Goal: Download file/media

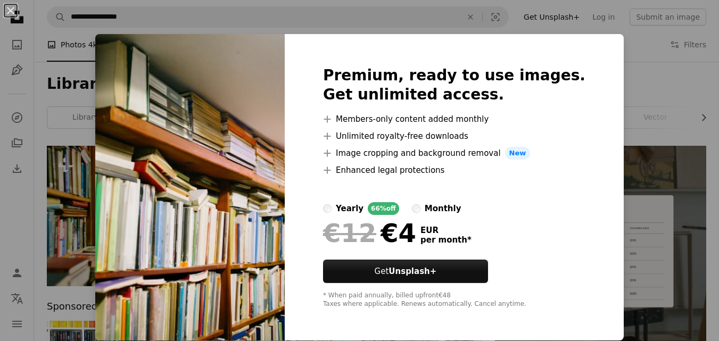
scroll to position [106, 0]
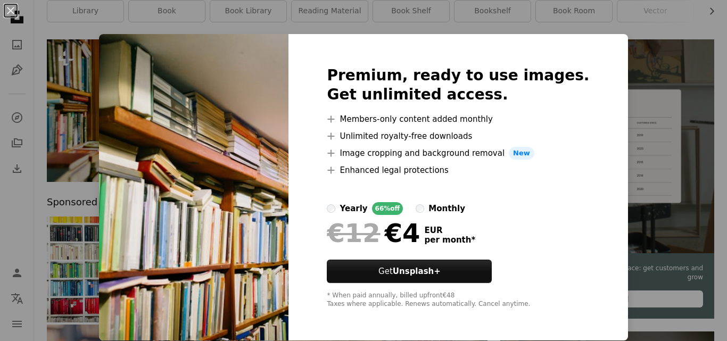
click at [633, 65] on div "An X shape Premium, ready to use images. Get unlimited access. A plus sign Memb…" at bounding box center [363, 170] width 727 height 341
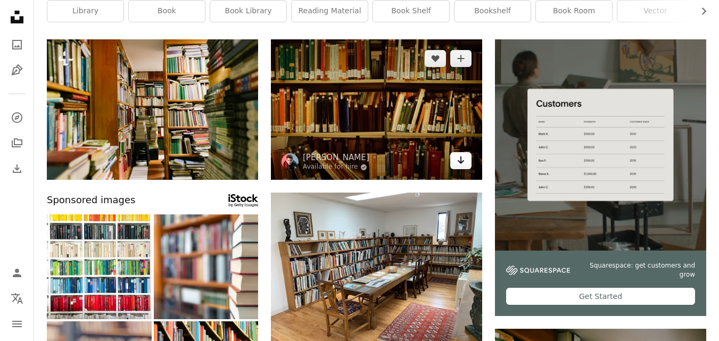
click at [456, 157] on link "Arrow pointing down" at bounding box center [460, 160] width 21 height 17
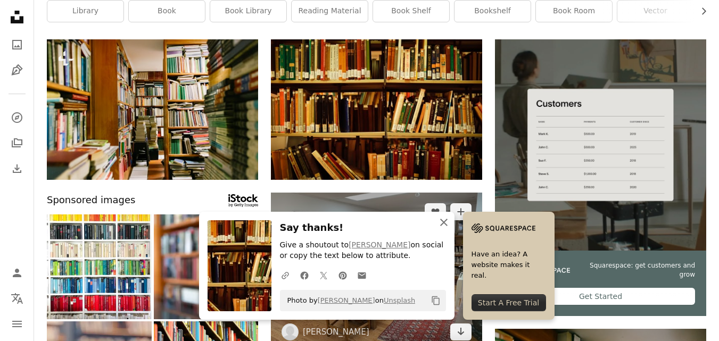
drag, startPoint x: 494, startPoint y: 219, endPoint x: 385, endPoint y: 210, distance: 109.0
click at [450, 219] on icon "An X shape" at bounding box center [444, 222] width 13 height 13
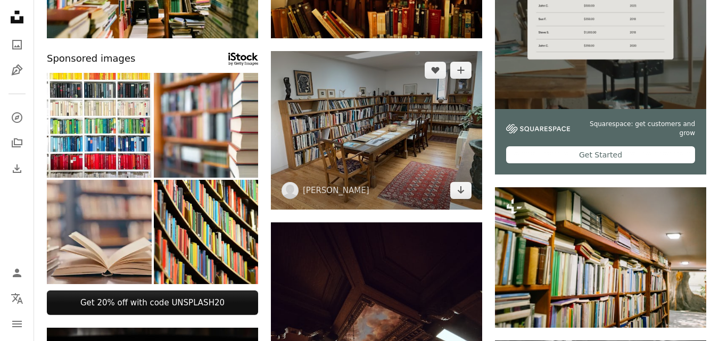
scroll to position [266, 0]
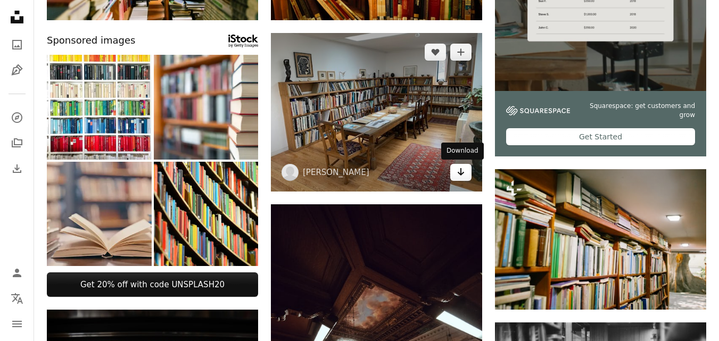
click at [463, 168] on icon "Arrow pointing down" at bounding box center [461, 172] width 9 height 13
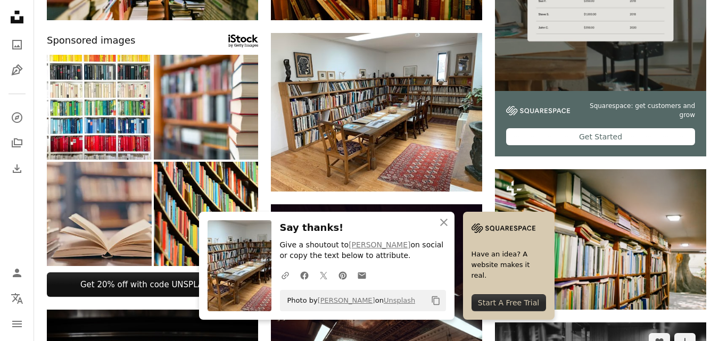
drag, startPoint x: 688, startPoint y: 154, endPoint x: 655, endPoint y: 159, distance: 34.0
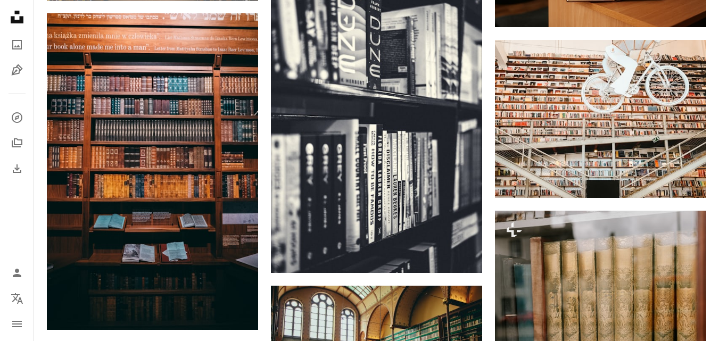
scroll to position [852, 0]
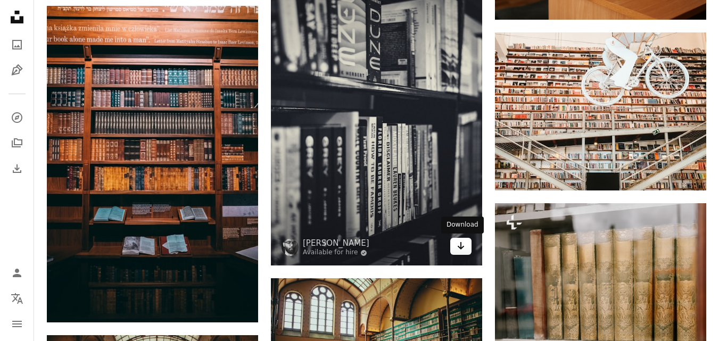
click at [458, 245] on icon "Arrow pointing down" at bounding box center [461, 246] width 9 height 13
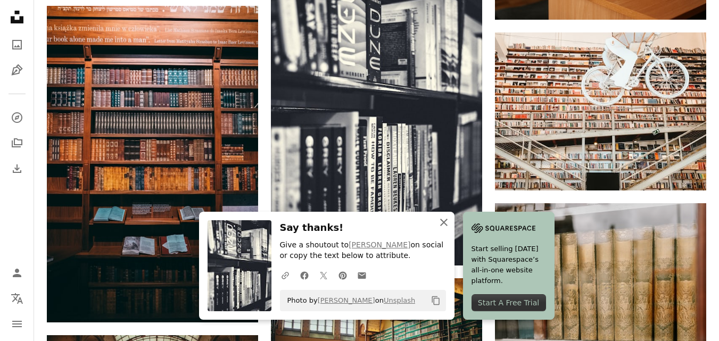
click at [442, 222] on icon "An X shape" at bounding box center [444, 222] width 13 height 13
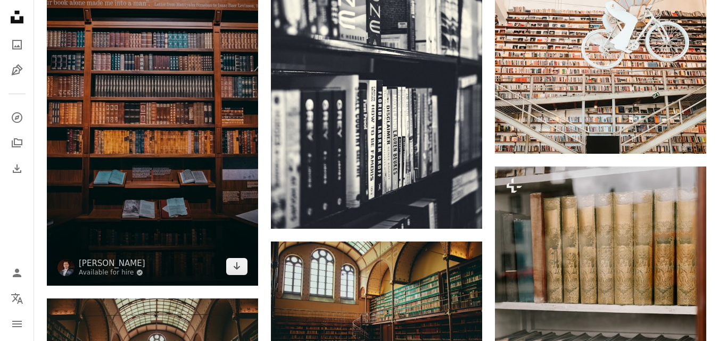
scroll to position [905, 0]
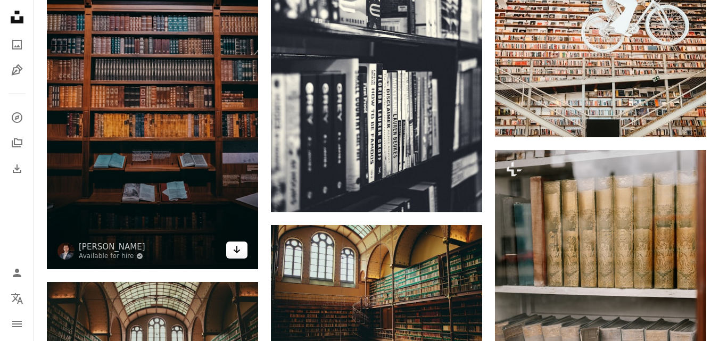
drag, startPoint x: 243, startPoint y: 221, endPoint x: 257, endPoint y: 213, distance: 15.7
click at [244, 242] on link "Arrow pointing down" at bounding box center [236, 250] width 21 height 17
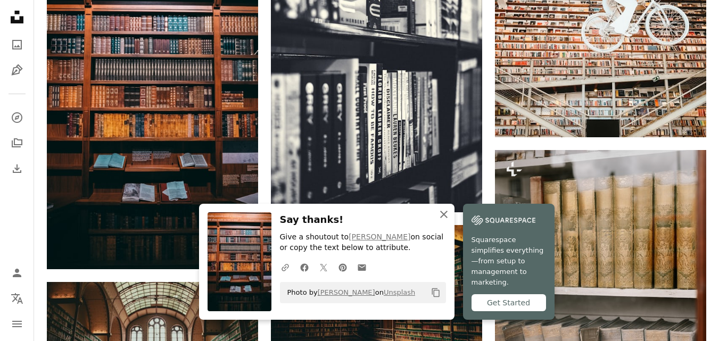
click at [442, 220] on icon "An X shape" at bounding box center [444, 214] width 13 height 13
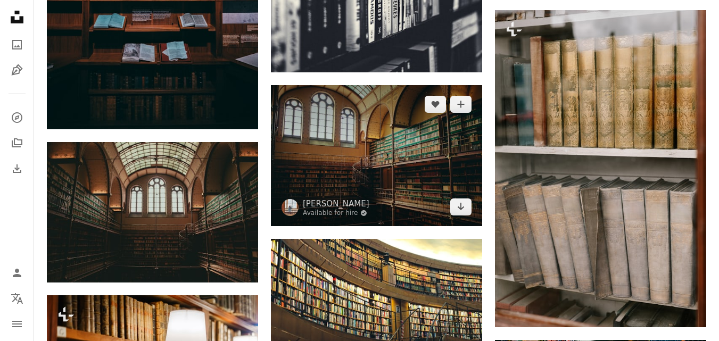
scroll to position [1065, 0]
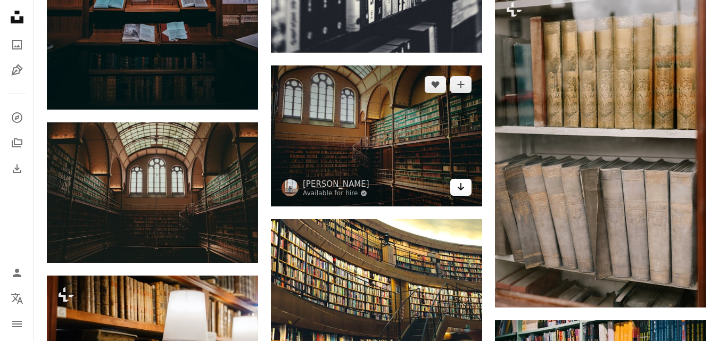
click at [460, 190] on icon "Arrow pointing down" at bounding box center [461, 186] width 9 height 13
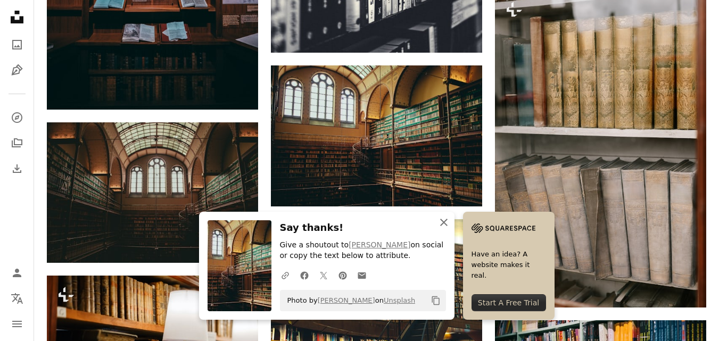
click at [444, 219] on icon "An X shape" at bounding box center [444, 222] width 13 height 13
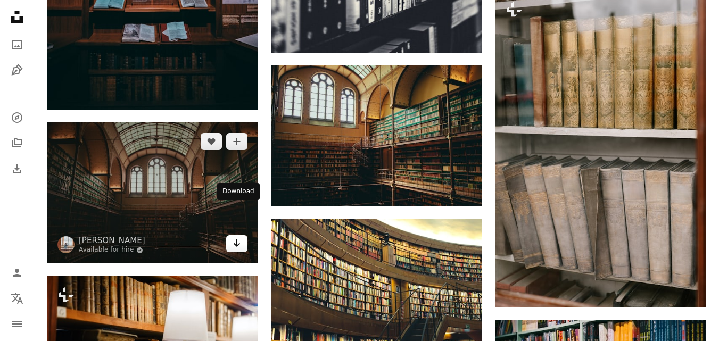
click at [238, 237] on icon "Arrow pointing down" at bounding box center [237, 243] width 9 height 13
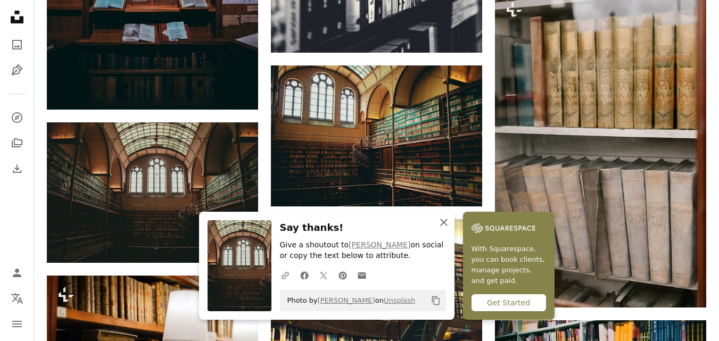
click at [441, 220] on icon "An X shape" at bounding box center [444, 222] width 13 height 13
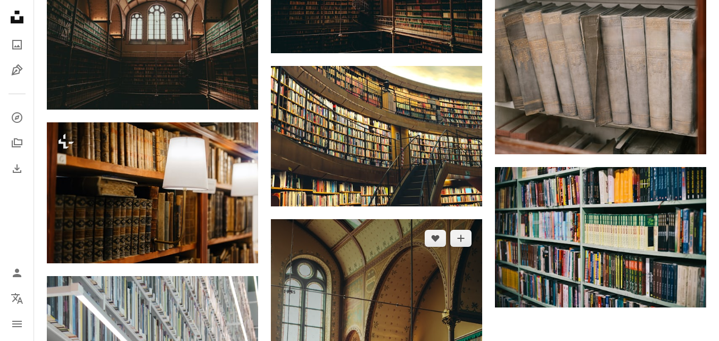
scroll to position [1224, 0]
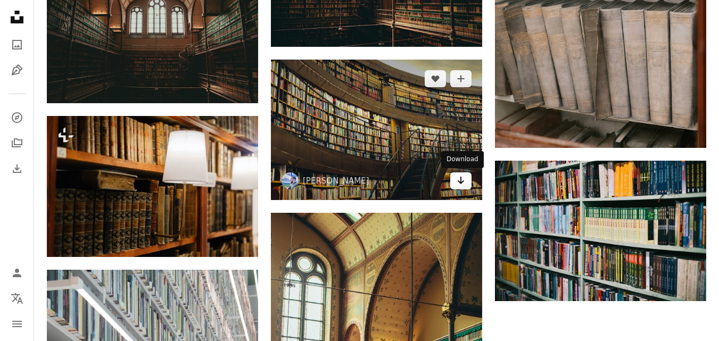
click at [461, 180] on icon "Download" at bounding box center [461, 180] width 7 height 7
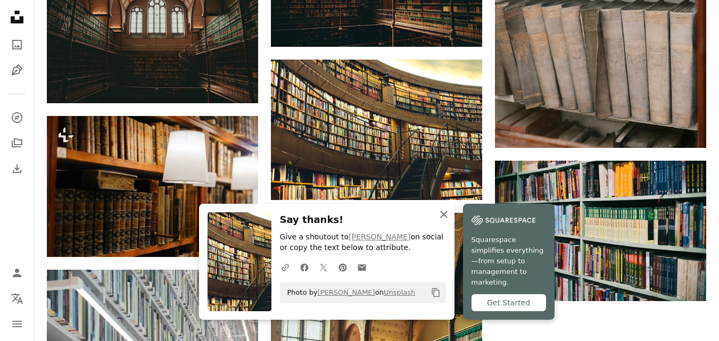
click at [443, 218] on icon "An X shape" at bounding box center [444, 214] width 13 height 13
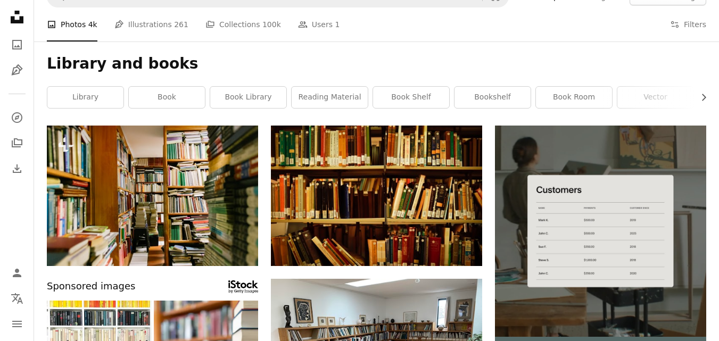
scroll to position [0, 0]
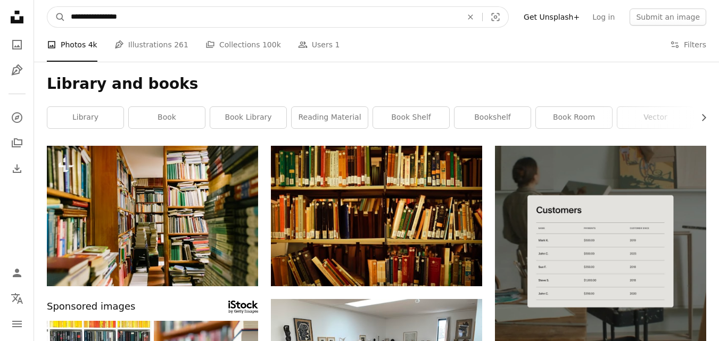
click at [142, 14] on input "**********" at bounding box center [261, 17] width 393 height 20
click at [106, 14] on input "**********" at bounding box center [261, 17] width 393 height 20
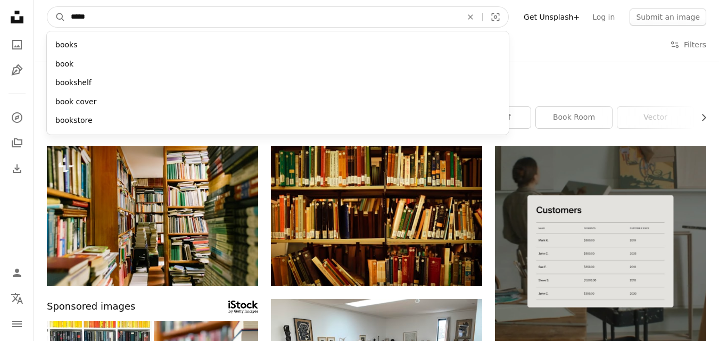
click at [110, 16] on input "****" at bounding box center [261, 17] width 393 height 20
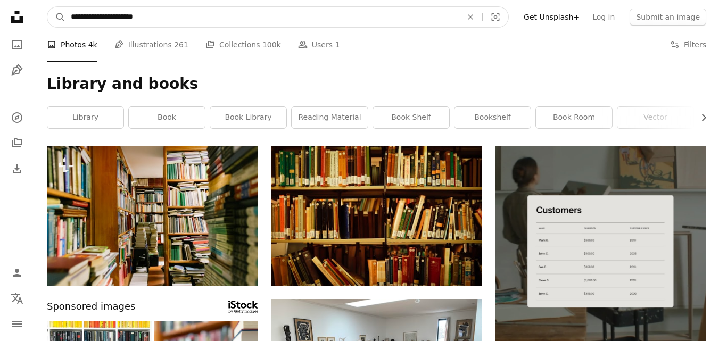
type input "**********"
click at [47, 7] on button "A magnifying glass" at bounding box center [56, 17] width 18 height 20
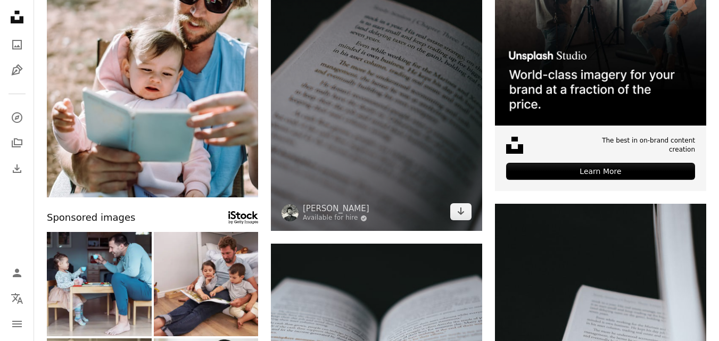
scroll to position [213, 0]
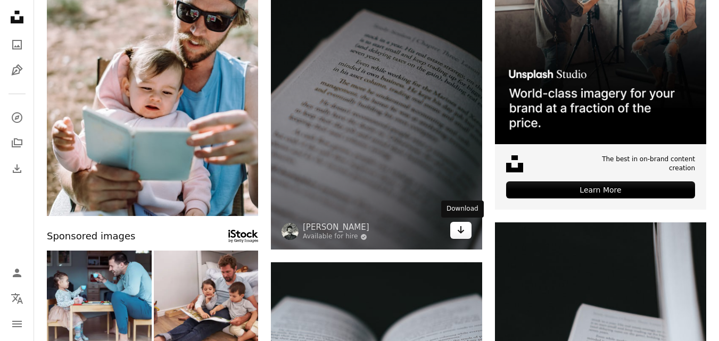
click at [458, 232] on icon "Arrow pointing down" at bounding box center [461, 230] width 9 height 13
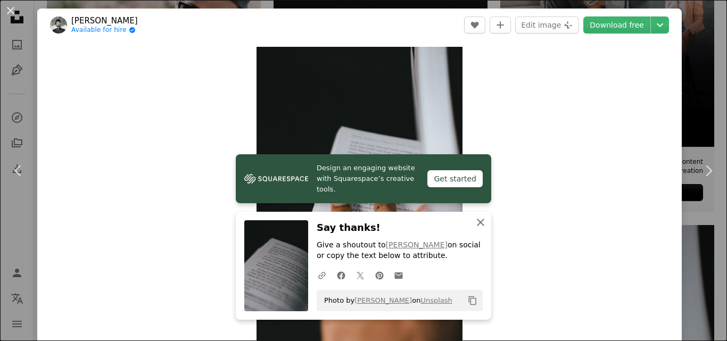
drag, startPoint x: 471, startPoint y: 220, endPoint x: 504, endPoint y: 202, distance: 36.9
click at [479, 215] on button "An X shape Close" at bounding box center [480, 222] width 21 height 21
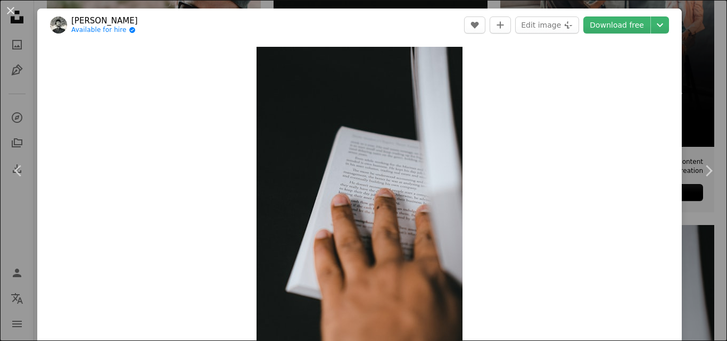
drag, startPoint x: 622, startPoint y: 23, endPoint x: 630, endPoint y: 36, distance: 15.8
click at [622, 24] on link "Download free" at bounding box center [616, 25] width 67 height 17
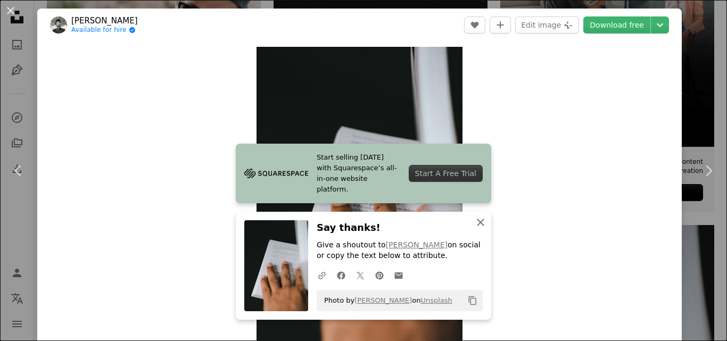
drag, startPoint x: 480, startPoint y: 224, endPoint x: 405, endPoint y: 215, distance: 75.0
click at [461, 223] on div "An X shape Close Say thanks! Give a shoutout to [PERSON_NAME] on social or copy…" at bounding box center [363, 266] width 255 height 108
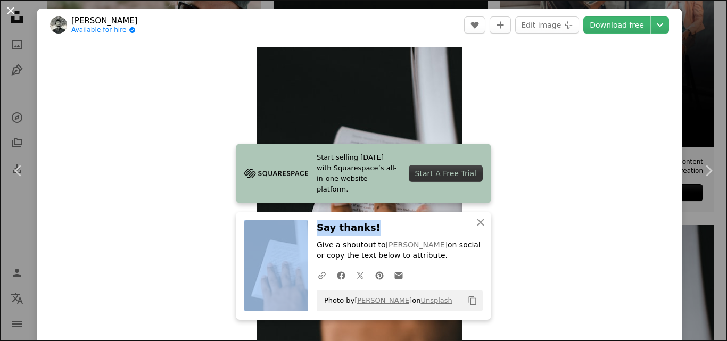
click at [5, 7] on button "An X shape" at bounding box center [10, 10] width 13 height 13
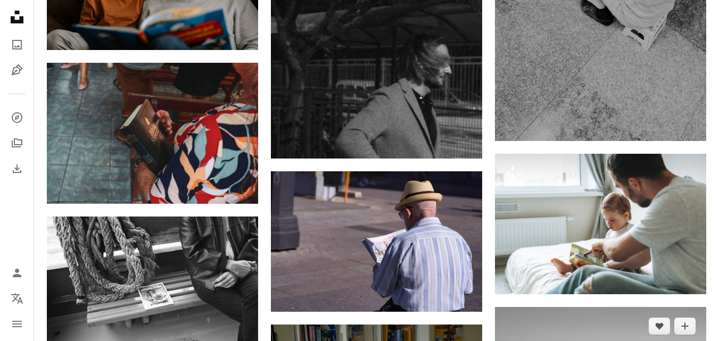
scroll to position [1011, 0]
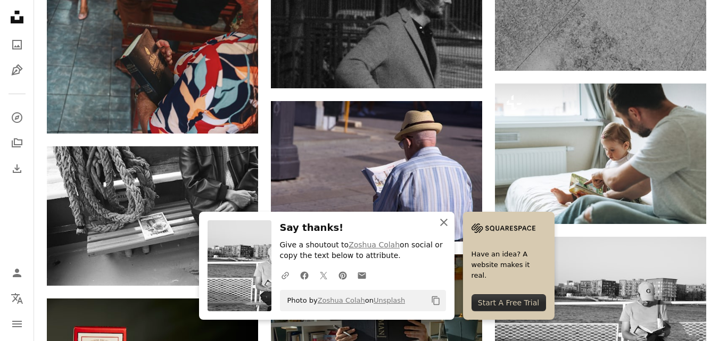
click at [450, 222] on icon "An X shape" at bounding box center [444, 222] width 13 height 13
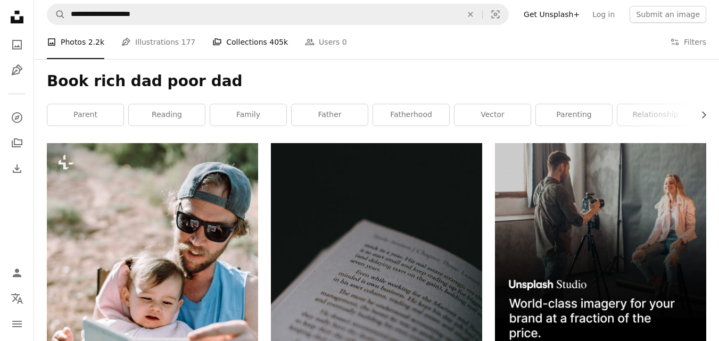
scroll to position [0, 0]
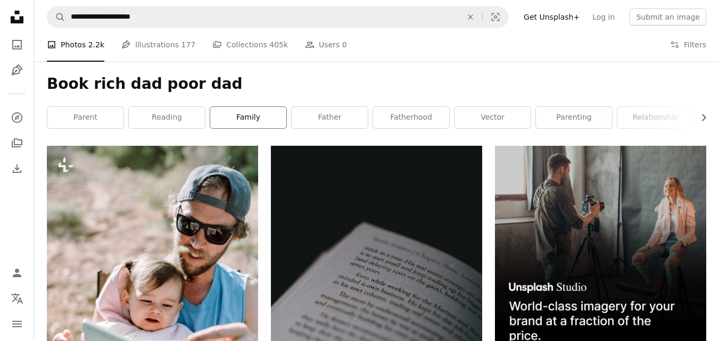
click at [260, 122] on link "family" at bounding box center [248, 117] width 76 height 21
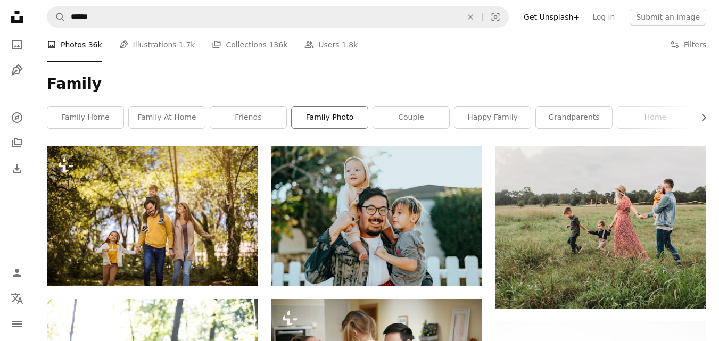
click at [318, 116] on link "family photo" at bounding box center [330, 117] width 76 height 21
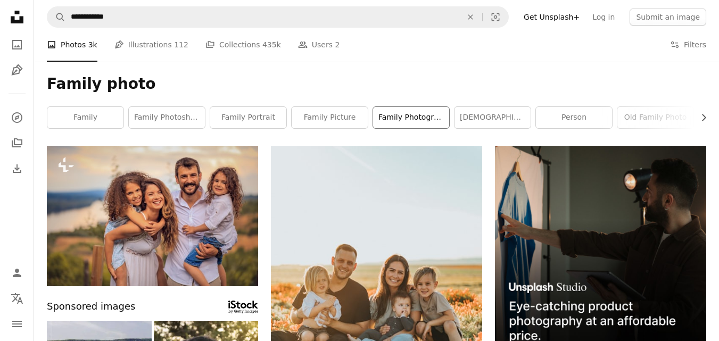
click at [423, 116] on link "family photograph" at bounding box center [411, 117] width 76 height 21
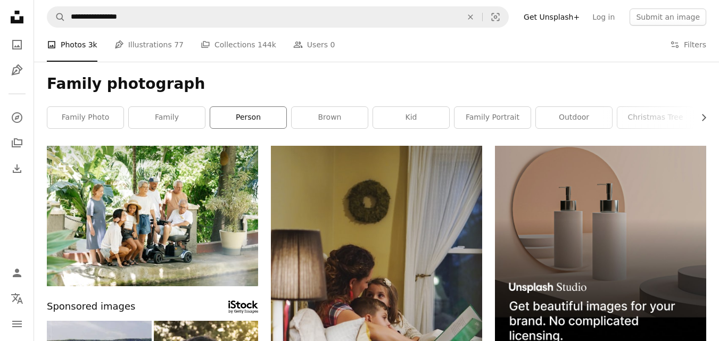
click at [265, 112] on link "person" at bounding box center [248, 117] width 76 height 21
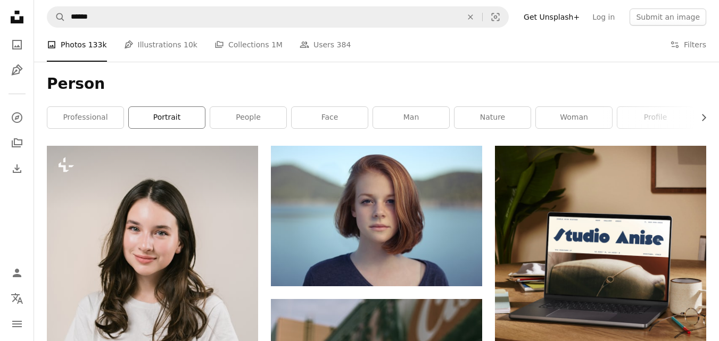
click at [182, 112] on link "portrait" at bounding box center [167, 117] width 76 height 21
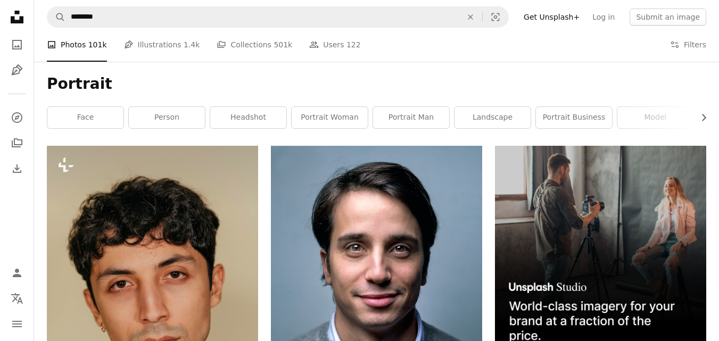
drag, startPoint x: 95, startPoint y: 117, endPoint x: 105, endPoint y: 115, distance: 10.3
click at [95, 117] on link "face" at bounding box center [85, 117] width 76 height 21
